Goal: Task Accomplishment & Management: Manage account settings

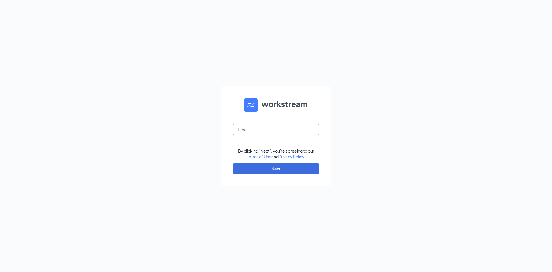
click at [315, 124] on input "text" at bounding box center [276, 130] width 86 height 12
type input "[EMAIL_ADDRESS][DOMAIN_NAME]"
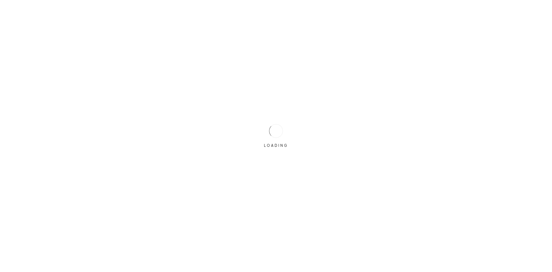
click at [300, 170] on div "LOADING" at bounding box center [276, 136] width 552 height 272
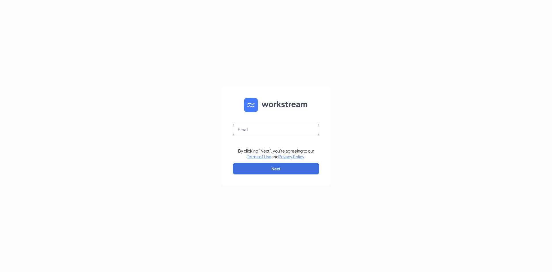
click at [294, 130] on input "text" at bounding box center [276, 130] width 86 height 12
type input "[EMAIL_ADDRESS][DOMAIN_NAME]"
click at [296, 167] on button "Next" at bounding box center [276, 169] width 86 height 12
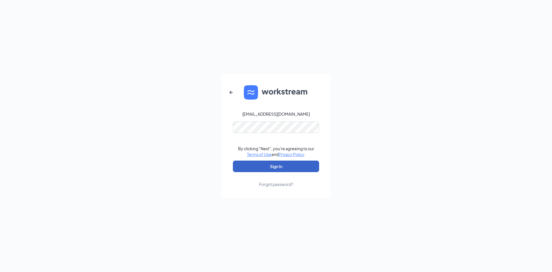
click at [300, 165] on button "Sign In" at bounding box center [276, 166] width 86 height 12
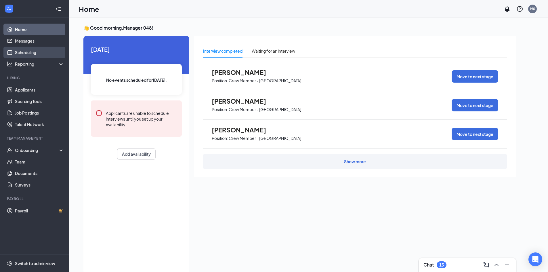
click at [44, 47] on link "Scheduling" at bounding box center [39, 53] width 49 height 12
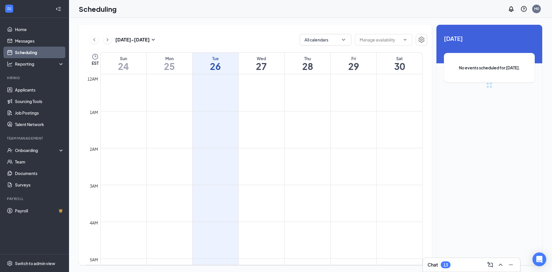
scroll to position [283, 0]
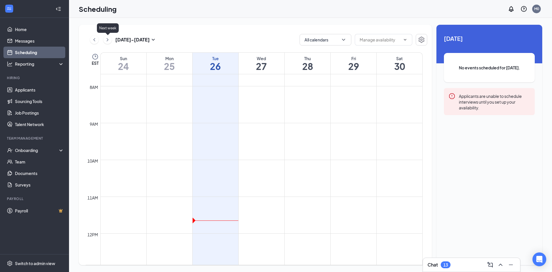
drag, startPoint x: 108, startPoint y: 40, endPoint x: 150, endPoint y: 41, distance: 42.3
click at [108, 40] on icon "ChevronRight" at bounding box center [108, 39] width 2 height 3
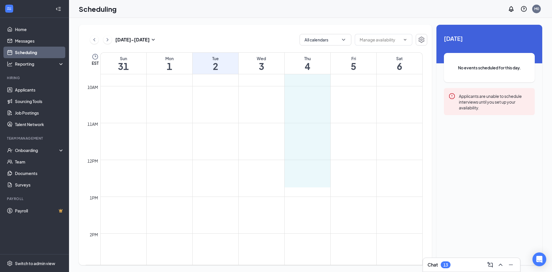
scroll to position [369, 0]
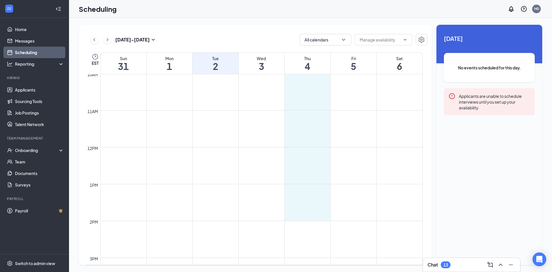
drag, startPoint x: 307, startPoint y: 126, endPoint x: 318, endPoint y: 215, distance: 89.2
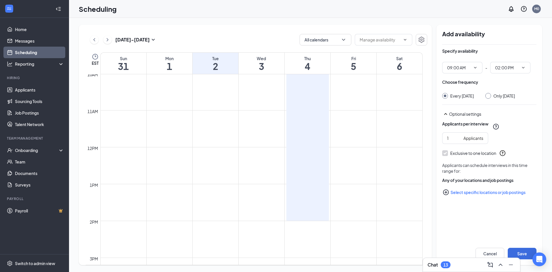
click at [489, 96] on input "Only Thursday, Sep 4" at bounding box center [487, 95] width 4 height 4
radio input "true"
radio input "false"
drag, startPoint x: 525, startPoint y: 252, endPoint x: 520, endPoint y: 252, distance: 4.9
click at [525, 252] on button "Save" at bounding box center [522, 254] width 29 height 12
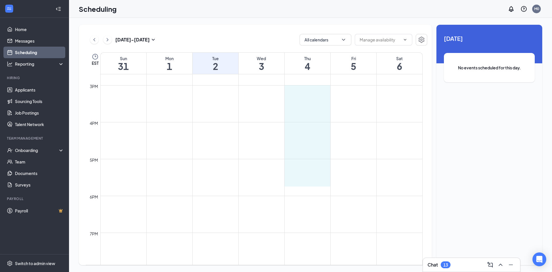
scroll to position [541, 0]
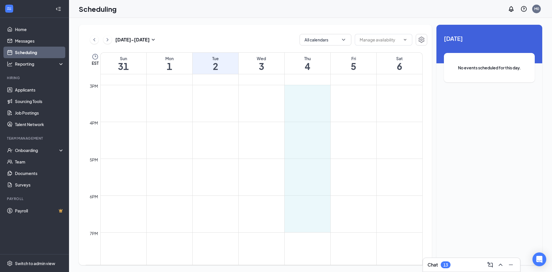
drag, startPoint x: 298, startPoint y: 147, endPoint x: 311, endPoint y: 225, distance: 80.0
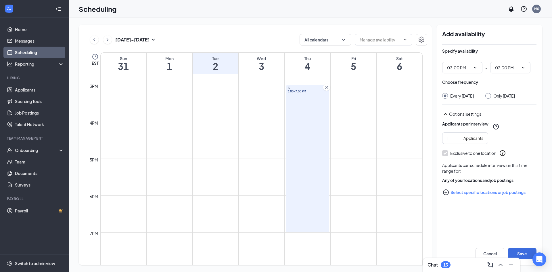
click at [489, 95] on div "Every Thursday Only Thursday, Sep 4" at bounding box center [489, 96] width 94 height 6
click at [489, 95] on input "Only Thursday, Sep 4" at bounding box center [487, 95] width 4 height 4
radio input "true"
radio input "false"
click at [527, 251] on button "Save" at bounding box center [522, 254] width 29 height 12
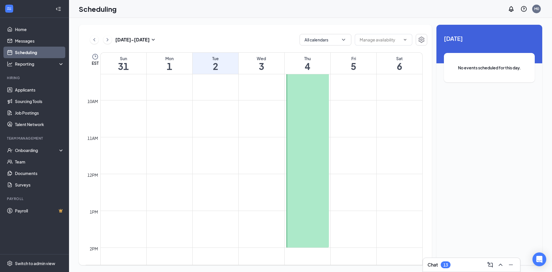
scroll to position [340, 0]
